Goal: Find specific page/section: Find specific page/section

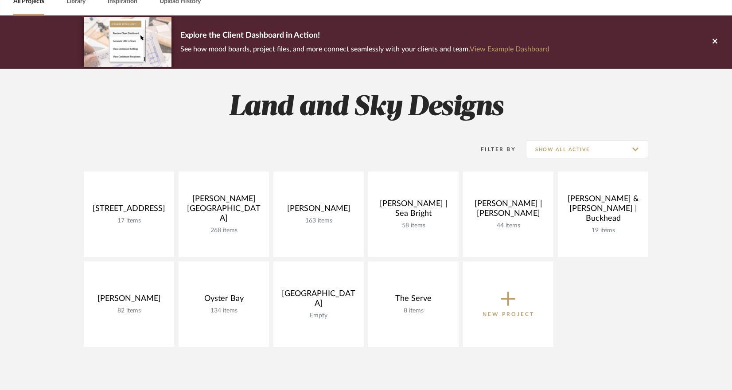
scroll to position [154, 0]
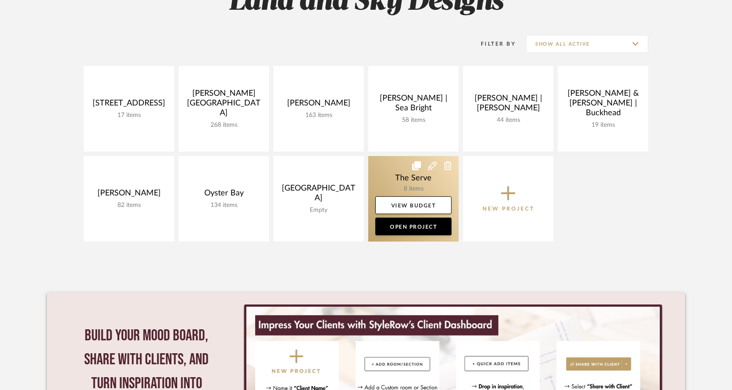
click at [436, 173] on link at bounding box center [413, 199] width 90 height 86
